Goal: Find specific page/section: Find specific page/section

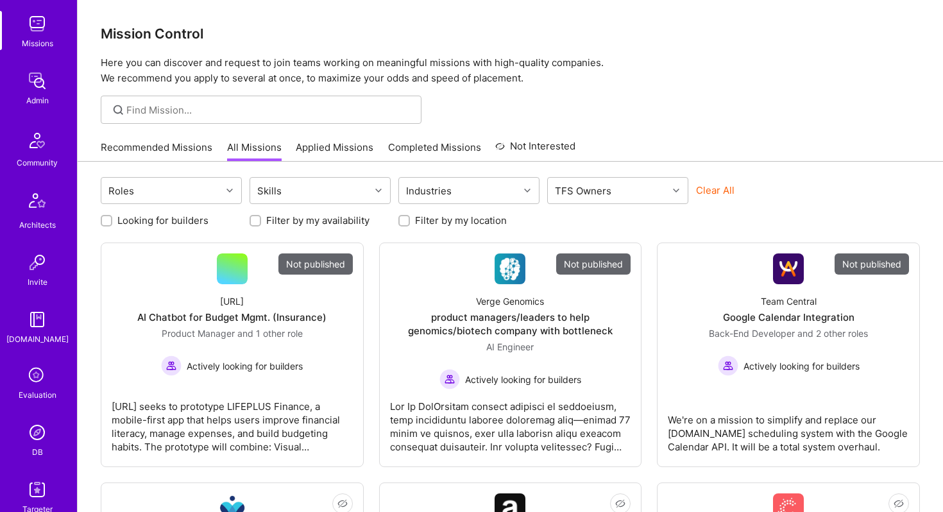
scroll to position [249, 0]
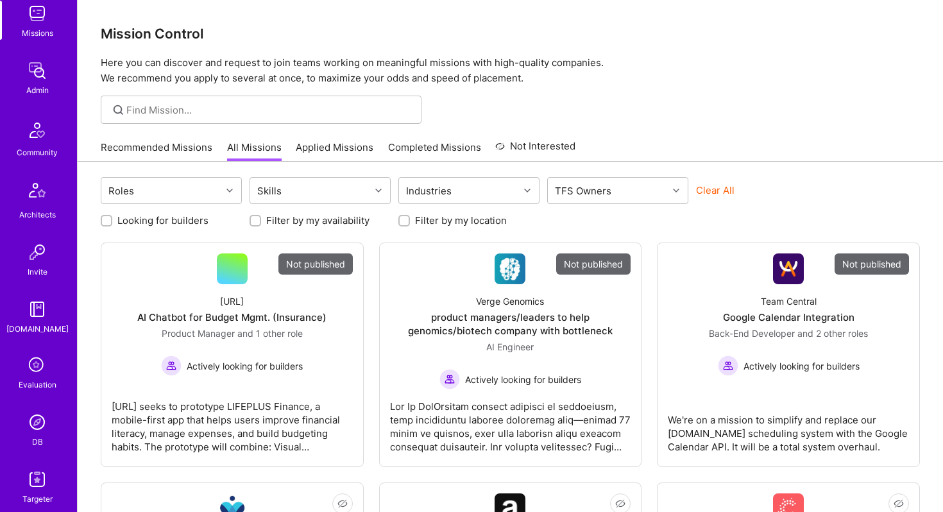
click at [40, 421] on img at bounding box center [37, 422] width 26 height 26
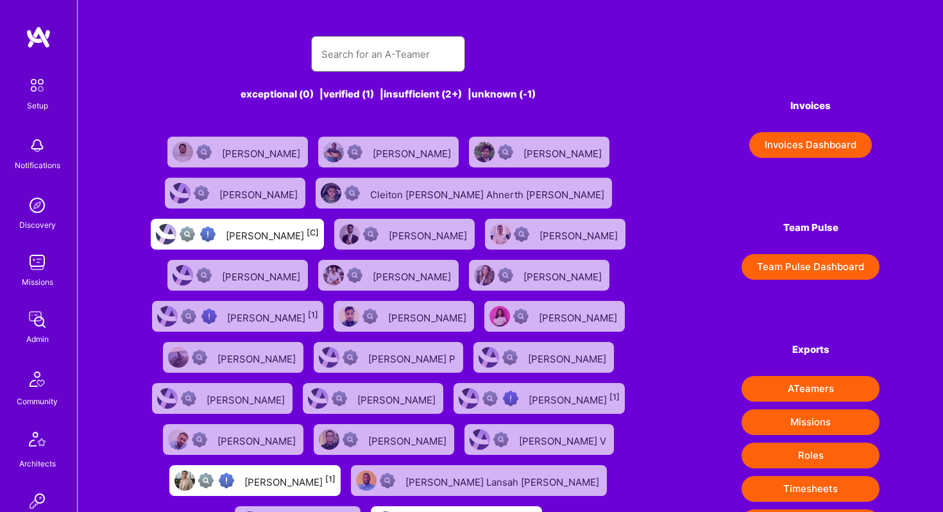
click at [352, 46] on input "text" at bounding box center [387, 54] width 133 height 33
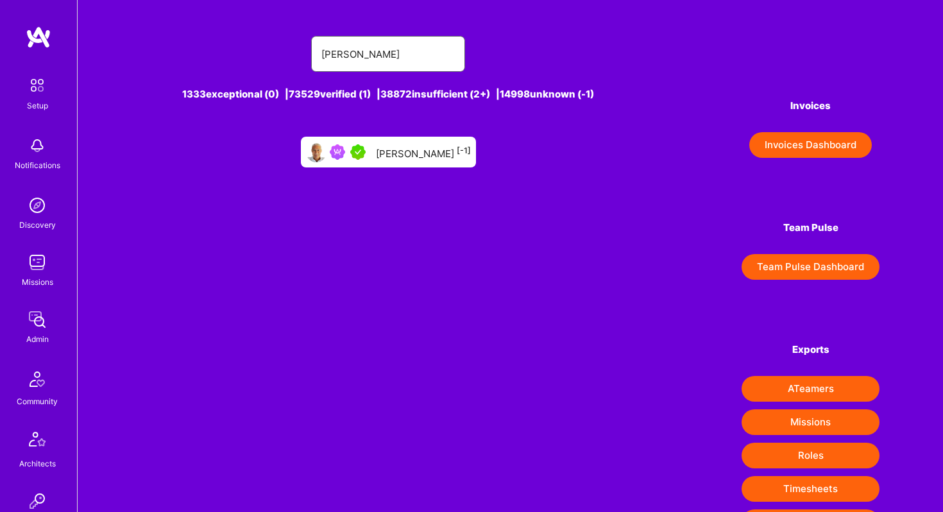
type input "[PERSON_NAME]"
click at [397, 156] on div "[PERSON_NAME] [-1]" at bounding box center [423, 152] width 95 height 17
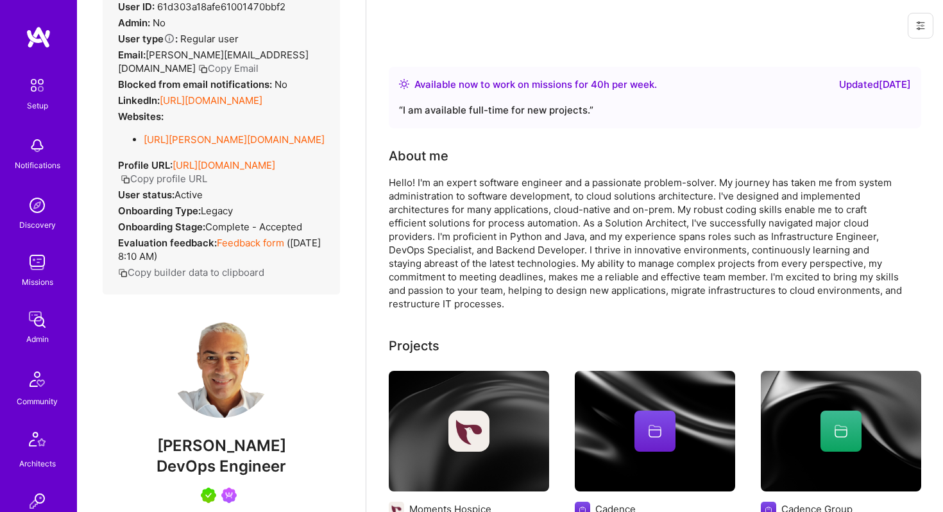
scroll to position [69, 0]
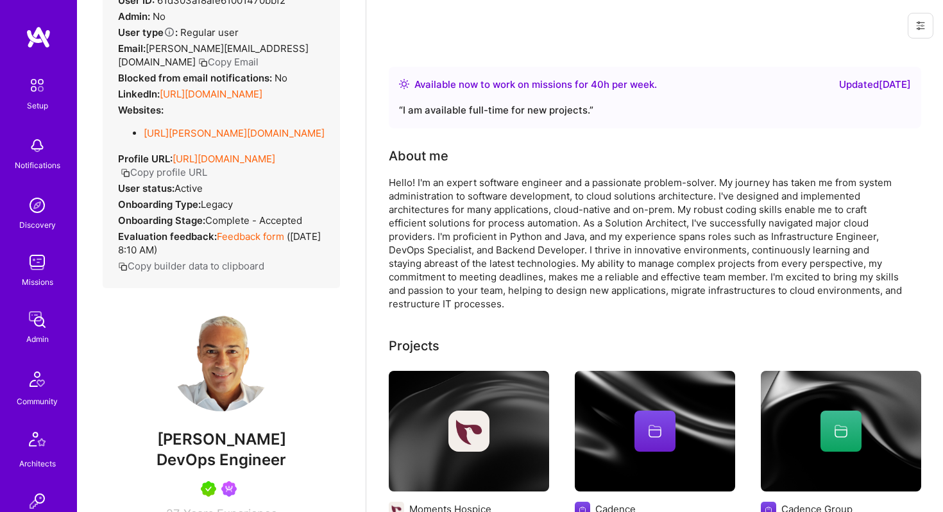
click at [258, 160] on link "[URL][DOMAIN_NAME]" at bounding box center [224, 159] width 103 height 12
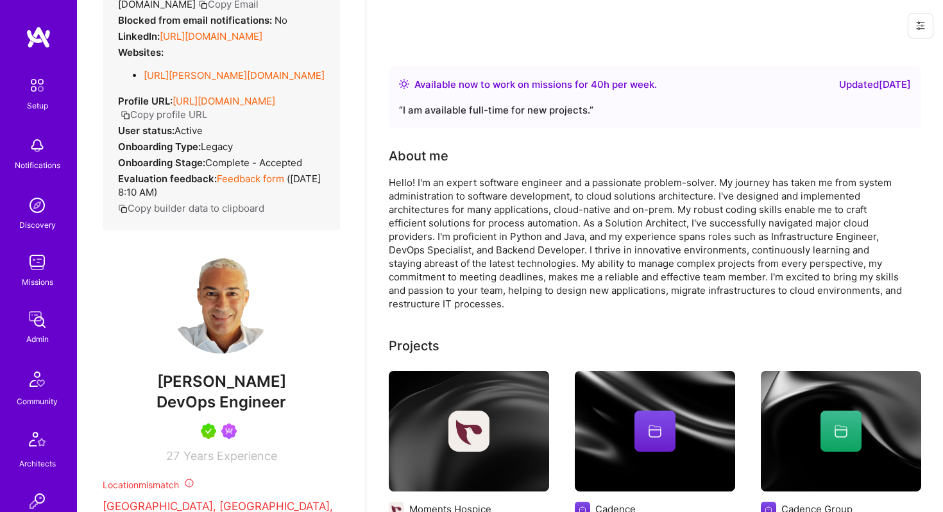
scroll to position [0, 0]
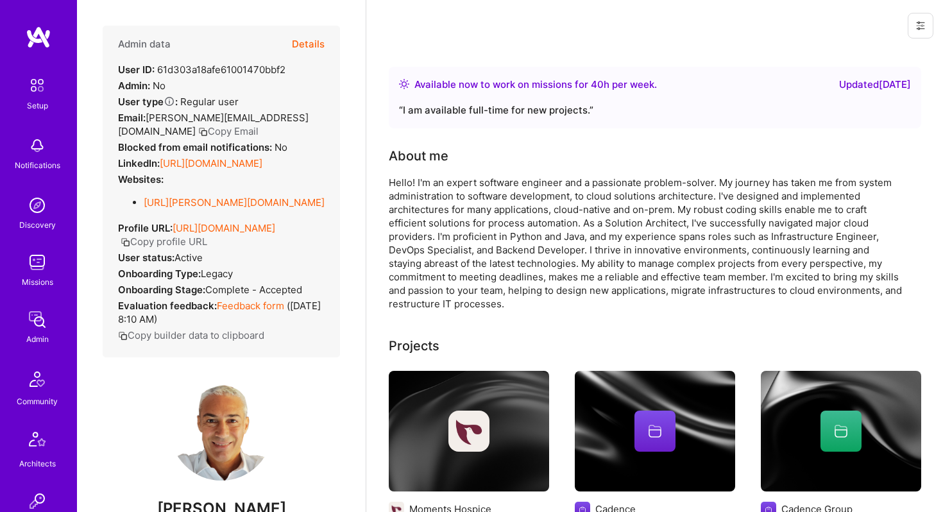
click at [311, 40] on button "Details" at bounding box center [308, 44] width 33 height 37
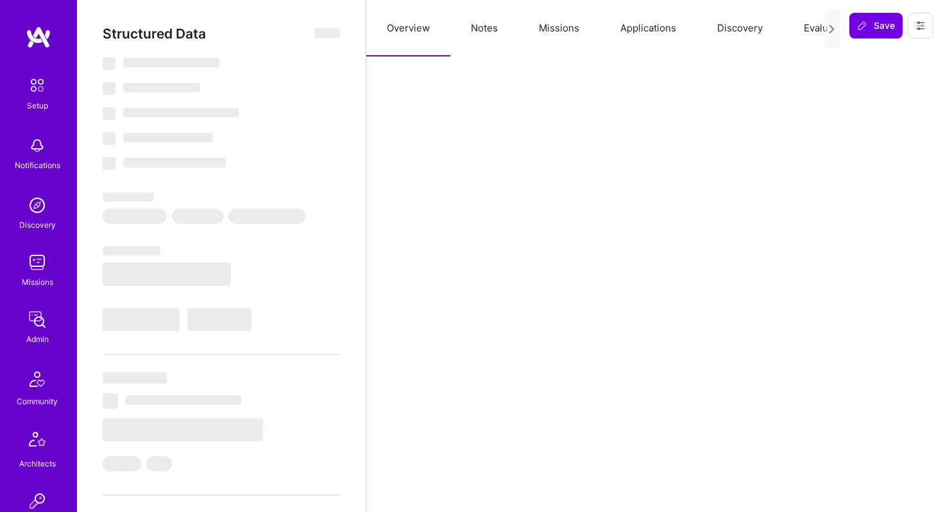
click at [566, 28] on button "Missions" at bounding box center [558, 28] width 81 height 56
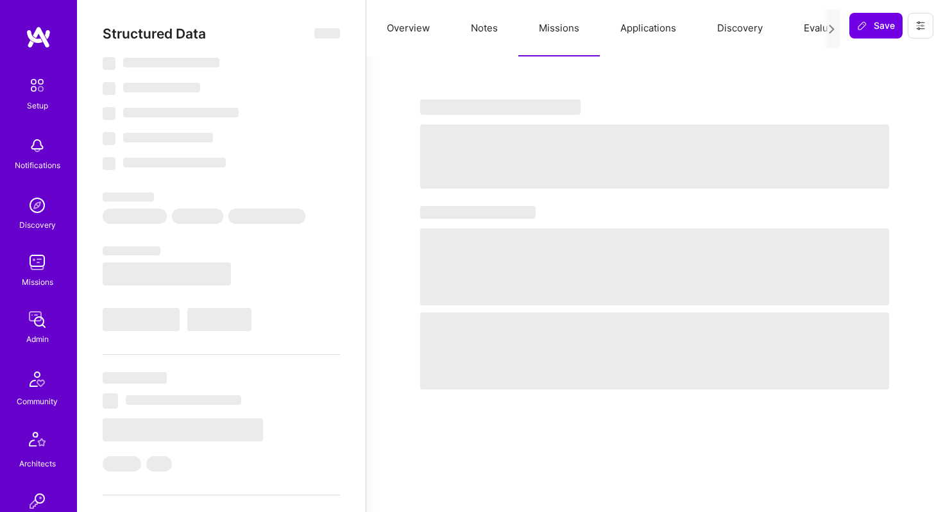
click at [633, 24] on button "Applications" at bounding box center [648, 28] width 97 height 56
select select "Right Now"
select select "5"
select select "4"
select select "7"
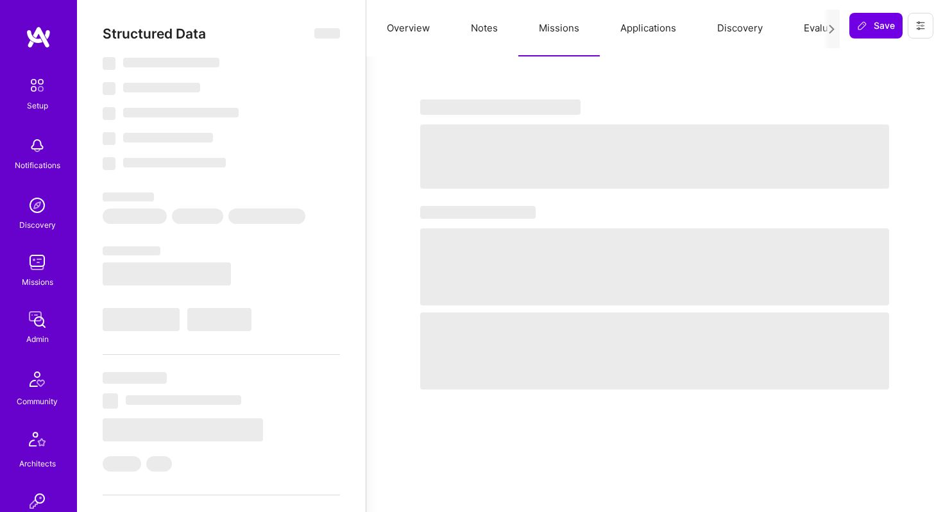
select select "7"
select select "IT"
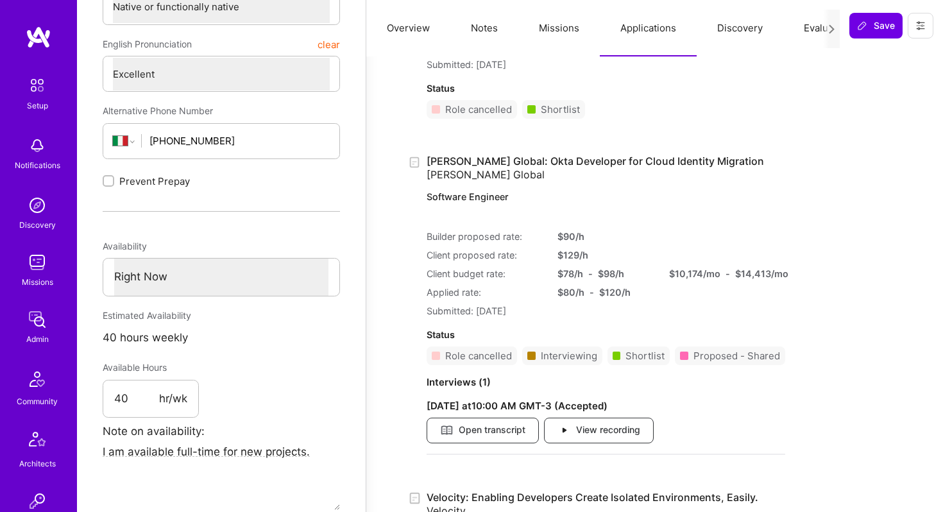
scroll to position [464, 0]
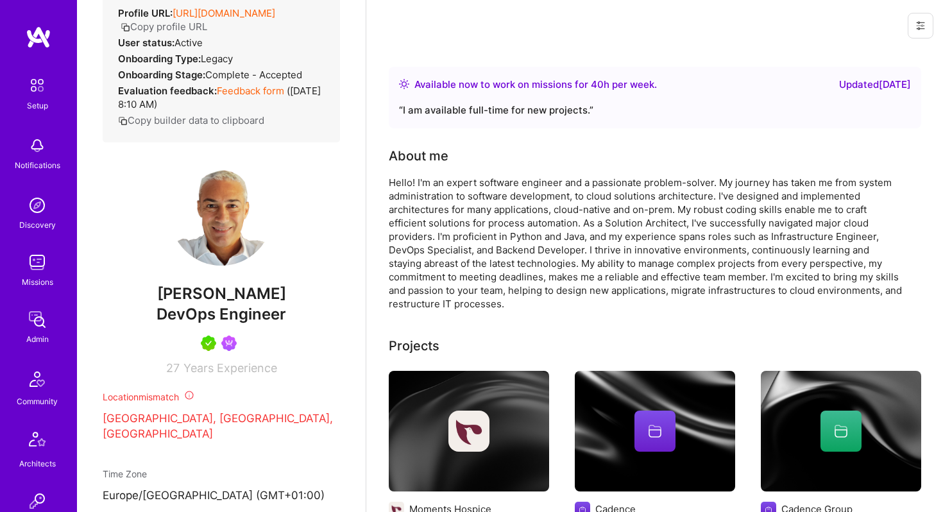
scroll to position [500, 0]
